Goal: Information Seeking & Learning: Learn about a topic

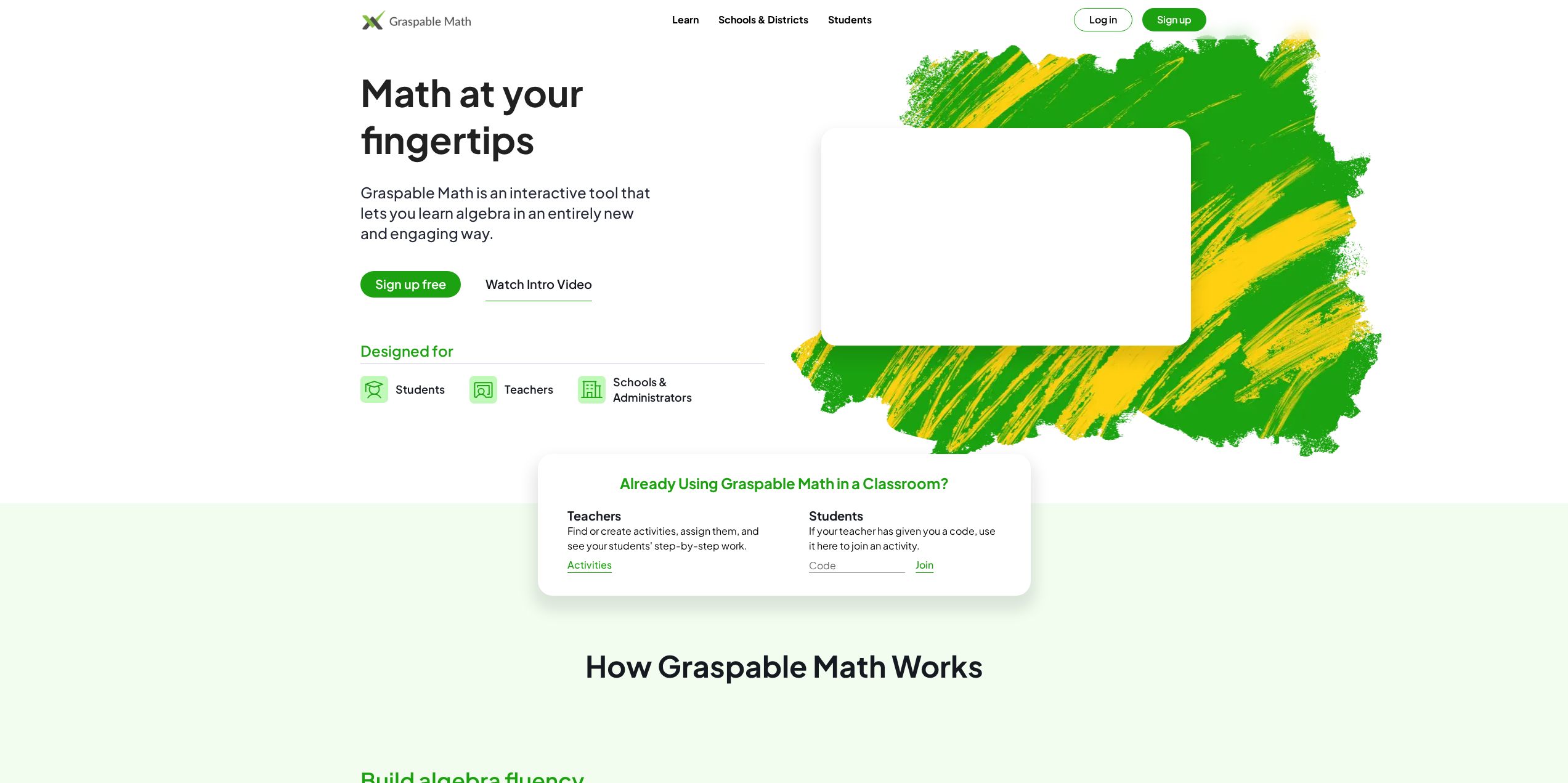
click at [686, 14] on link "Learn" at bounding box center [685, 19] width 46 height 23
click at [443, 288] on span "Sign up free" at bounding box center [411, 284] width 101 height 26
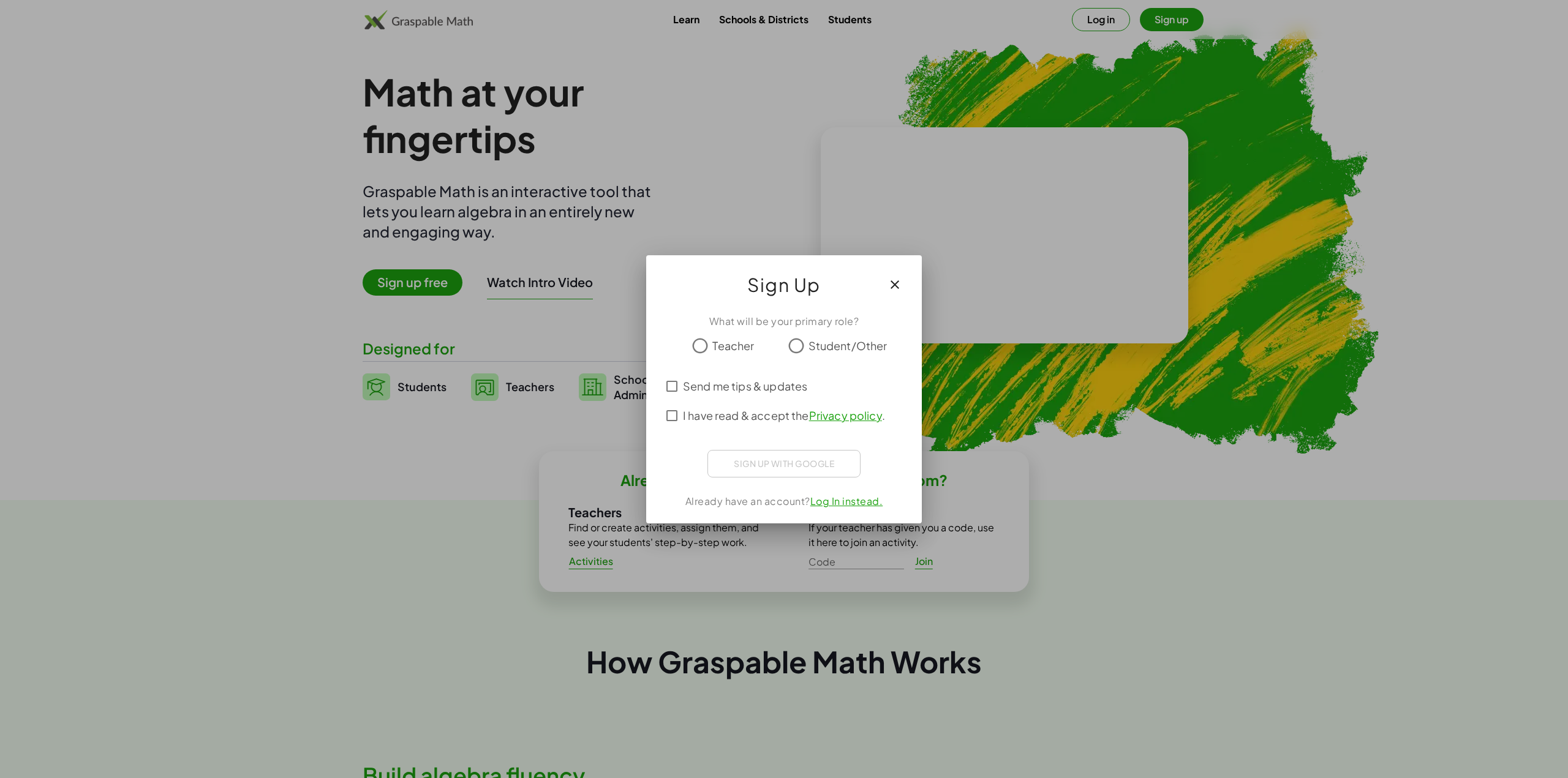
click at [424, 107] on div at bounding box center [784, 389] width 1568 height 778
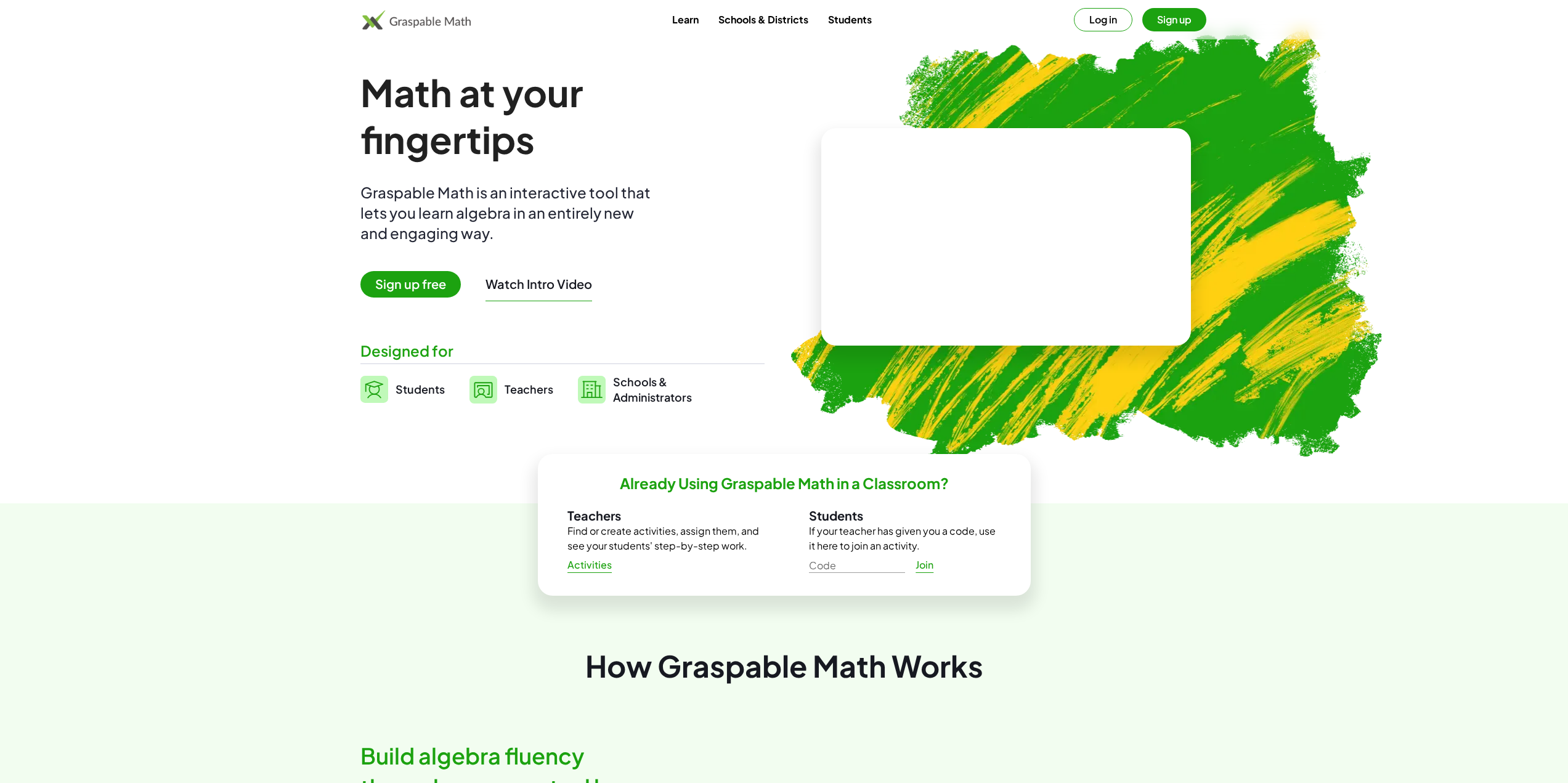
click at [803, 22] on link "Schools & Districts" at bounding box center [763, 19] width 110 height 23
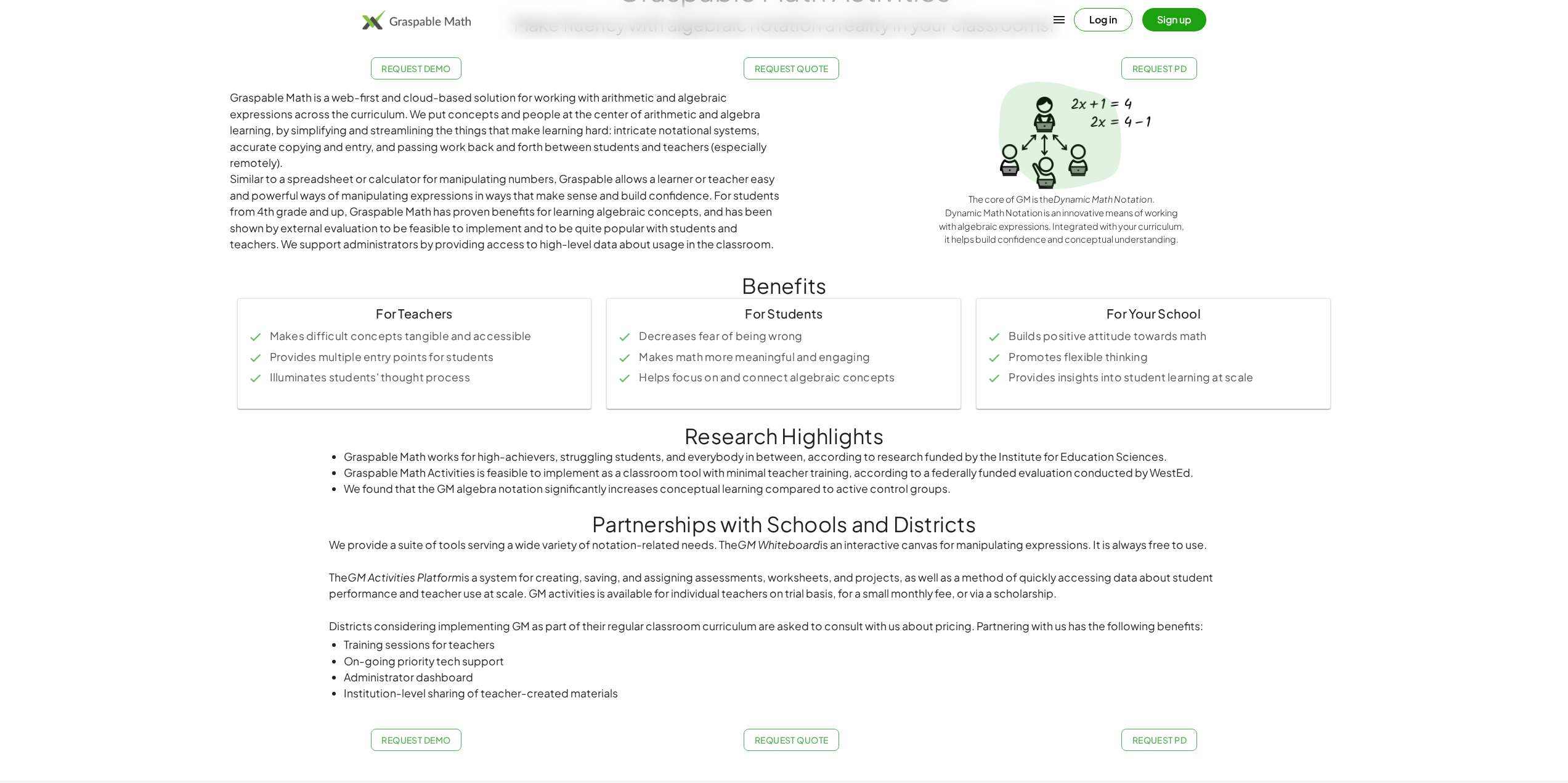
scroll to position [107, 0]
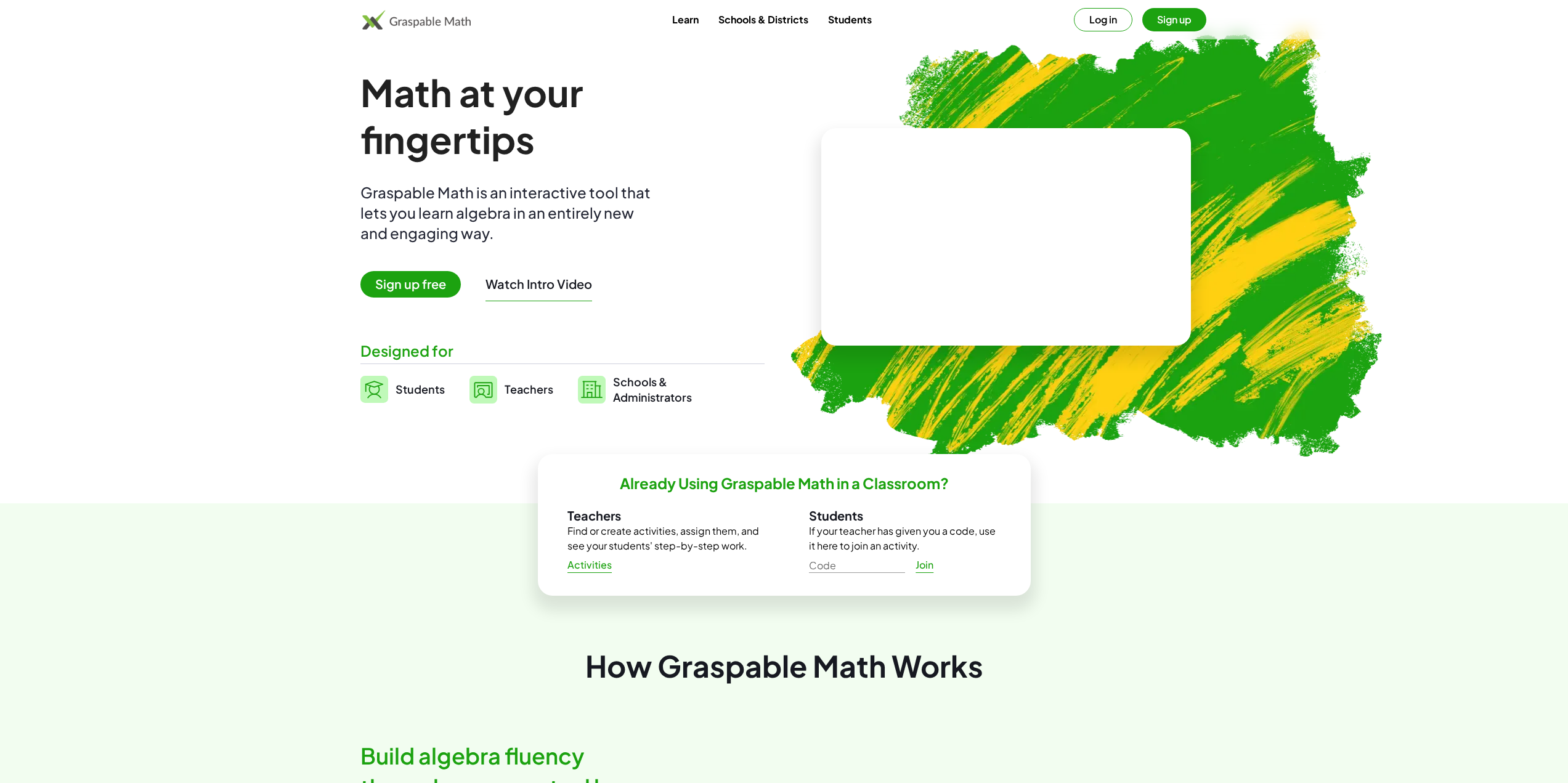
click at [513, 286] on button "Watch Intro Video" at bounding box center [539, 284] width 107 height 16
